Goal: Check status: Check status

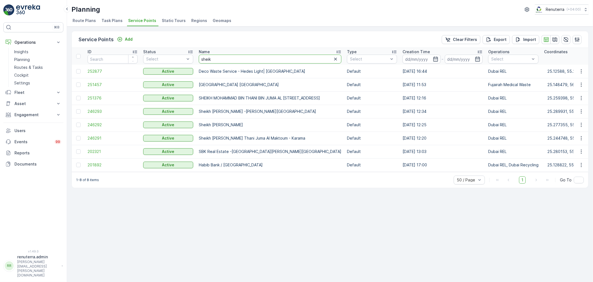
click at [270, 62] on input "sheik" at bounding box center [270, 59] width 143 height 9
type input "new era"
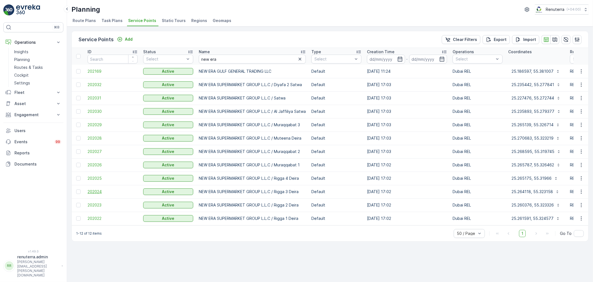
click at [98, 191] on span "202024" at bounding box center [113, 192] width 50 height 6
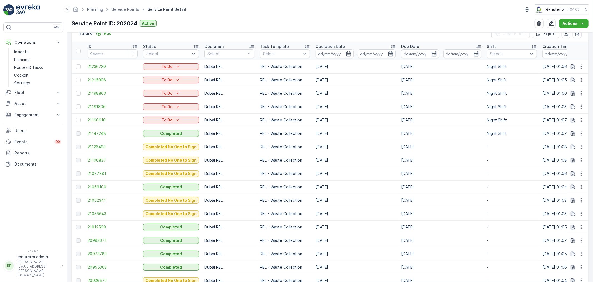
scroll to position [185, 0]
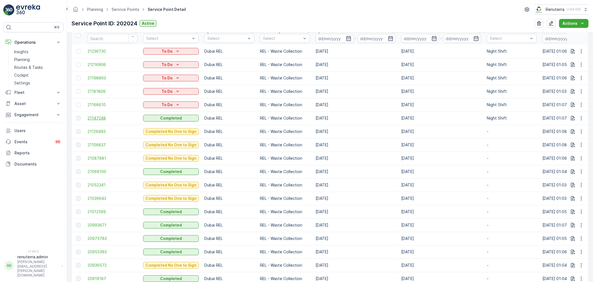
click at [101, 118] on span "21147248" at bounding box center [113, 118] width 50 height 6
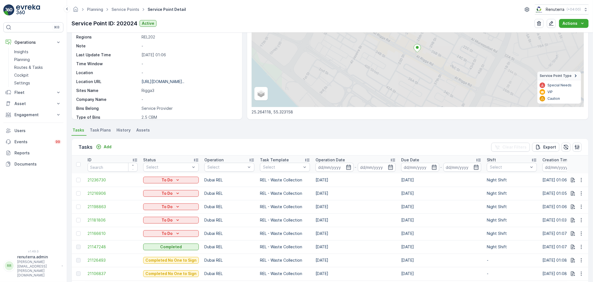
scroll to position [93, 0]
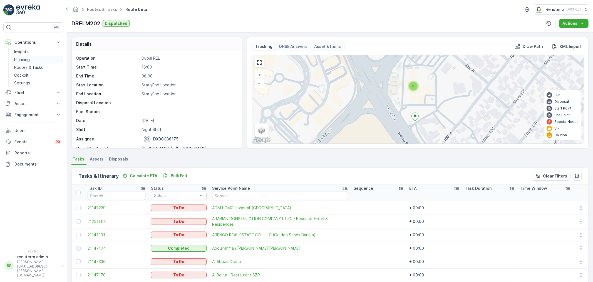
scroll to position [31, 0]
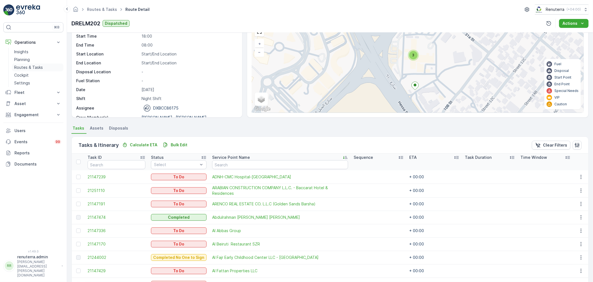
click at [30, 66] on p "Routes & Tasks" at bounding box center [28, 68] width 29 height 6
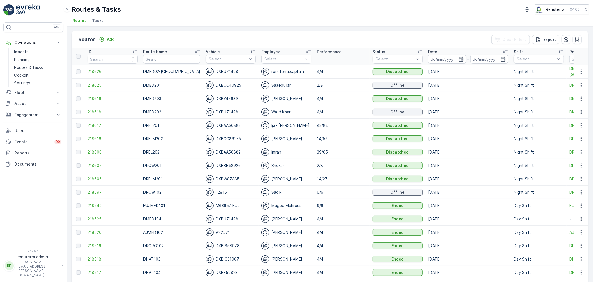
click at [98, 85] on span "218625" at bounding box center [113, 85] width 50 height 6
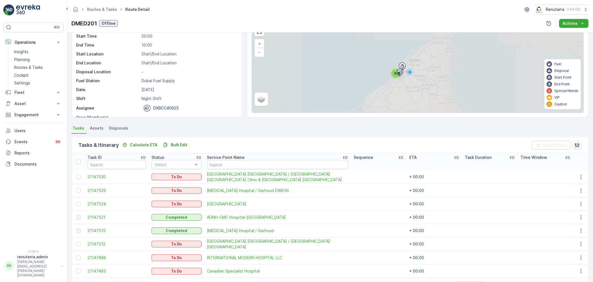
scroll to position [49, 0]
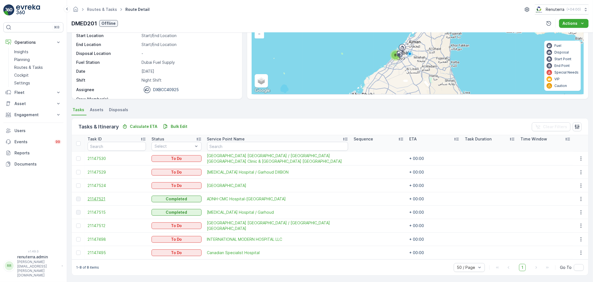
click at [101, 196] on span "21147521" at bounding box center [117, 199] width 58 height 6
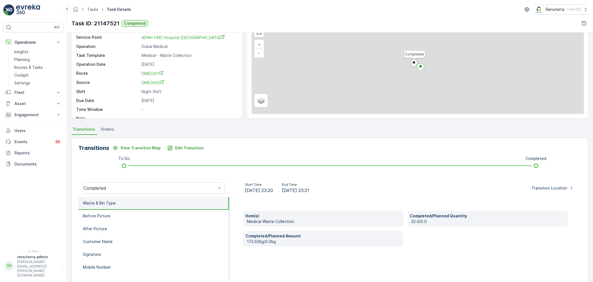
scroll to position [31, 0]
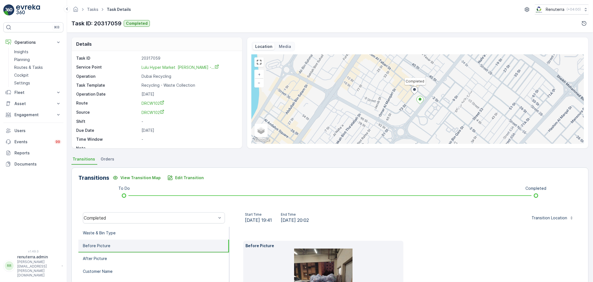
scroll to position [69, 0]
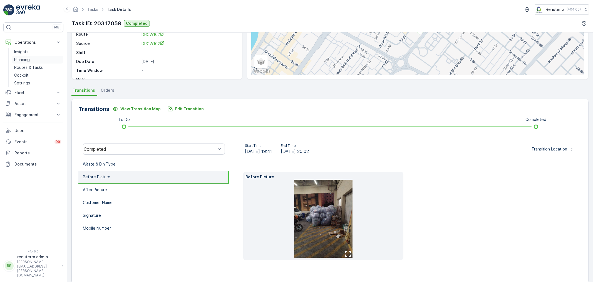
drag, startPoint x: 0, startPoint y: 0, endPoint x: 29, endPoint y: 62, distance: 68.3
click at [29, 62] on p "Planning" at bounding box center [22, 60] width 16 height 6
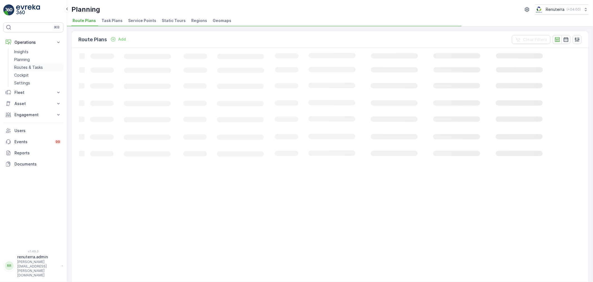
click at [28, 64] on link "Routes & Tasks" at bounding box center [37, 67] width 51 height 8
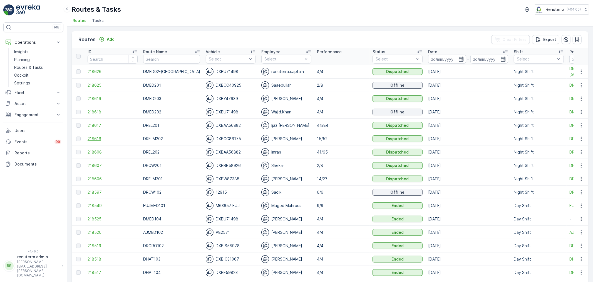
click at [96, 137] on span "218616" at bounding box center [113, 139] width 50 height 6
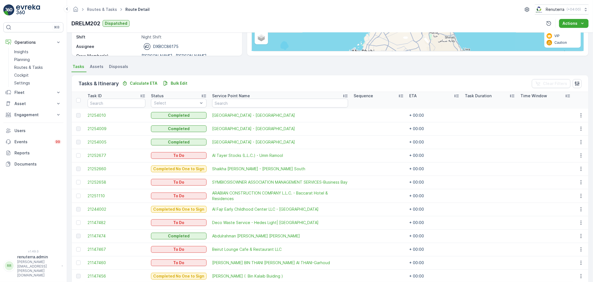
scroll to position [93, 0]
click at [242, 101] on input "text" at bounding box center [280, 102] width 136 height 9
type input "fa"
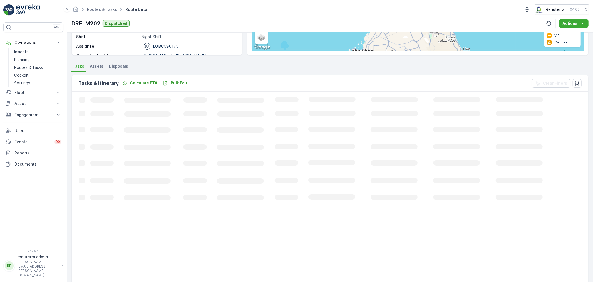
scroll to position [50, 0]
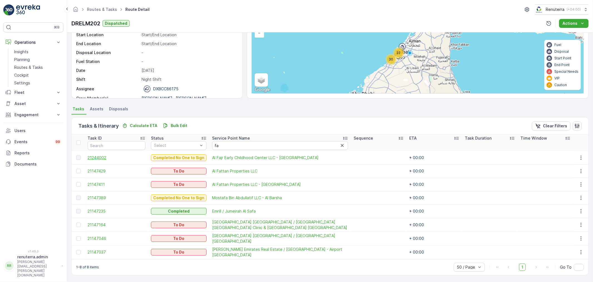
click at [102, 157] on span "21244002" at bounding box center [117, 158] width 58 height 6
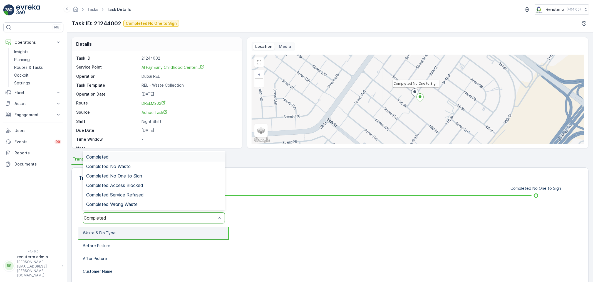
click at [125, 218] on div "Completed" at bounding box center [150, 217] width 133 height 5
click at [139, 177] on span "Completed No One to Sign" at bounding box center [114, 175] width 56 height 5
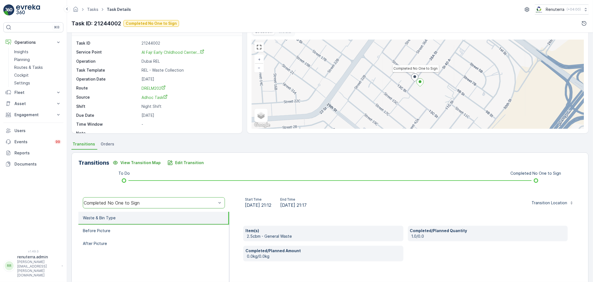
scroll to position [69, 0]
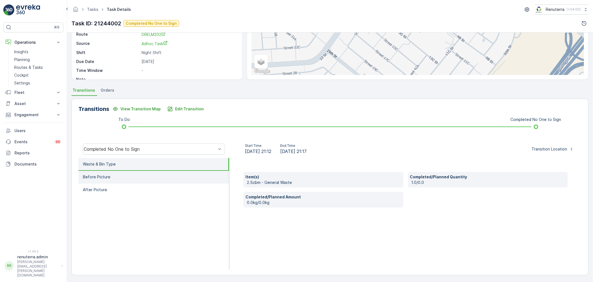
click at [123, 177] on li "Before Picture" at bounding box center [153, 177] width 151 height 13
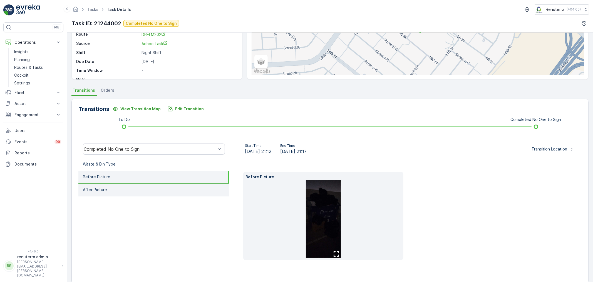
click at [118, 185] on li "After Picture" at bounding box center [153, 189] width 151 height 13
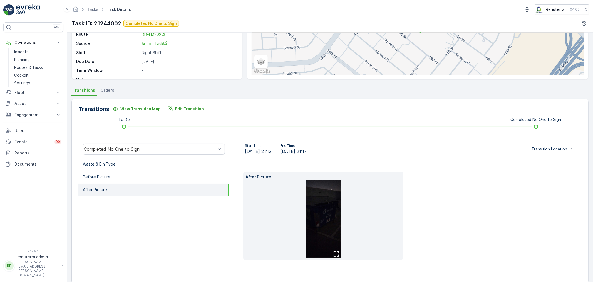
click at [315, 204] on img at bounding box center [323, 218] width 35 height 78
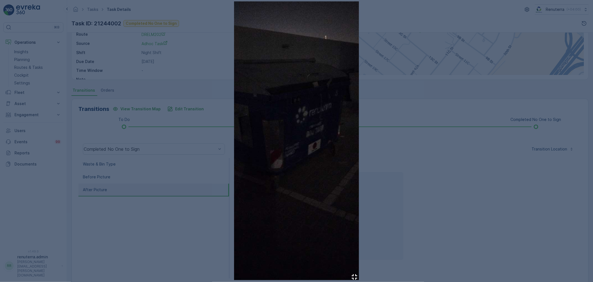
click at [411, 177] on div at bounding box center [296, 141] width 593 height 282
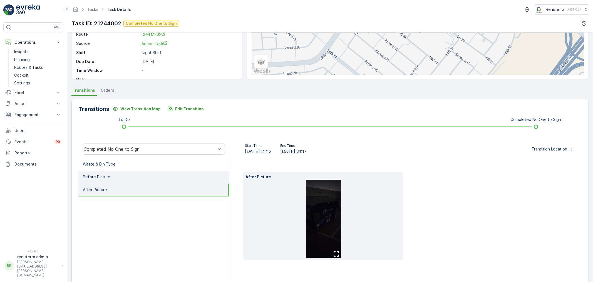
click at [88, 177] on p "Before Picture" at bounding box center [97, 177] width 28 height 6
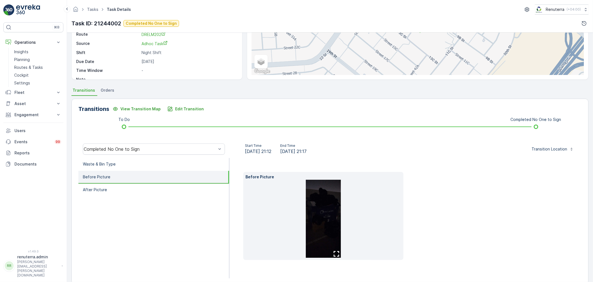
click at [315, 205] on img at bounding box center [323, 218] width 35 height 78
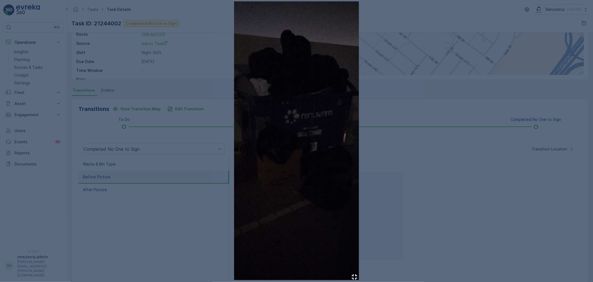
click at [413, 99] on div at bounding box center [296, 141] width 593 height 282
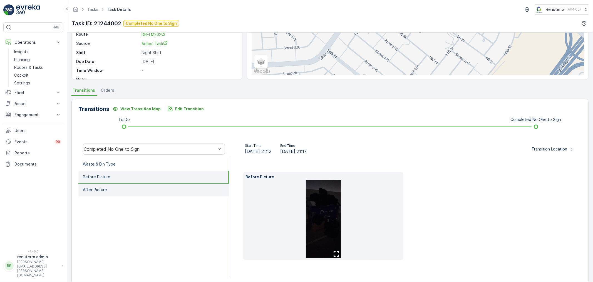
click at [92, 189] on p "After Picture" at bounding box center [95, 190] width 24 height 6
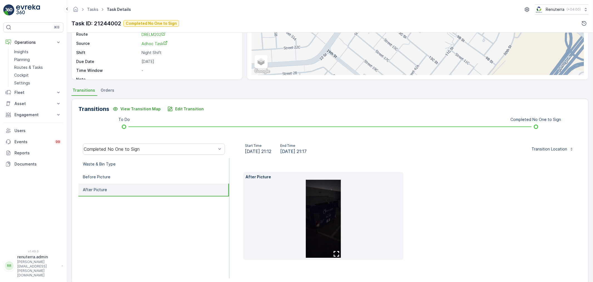
click at [332, 191] on img at bounding box center [323, 218] width 35 height 78
